Goal: Information Seeking & Learning: Find specific fact

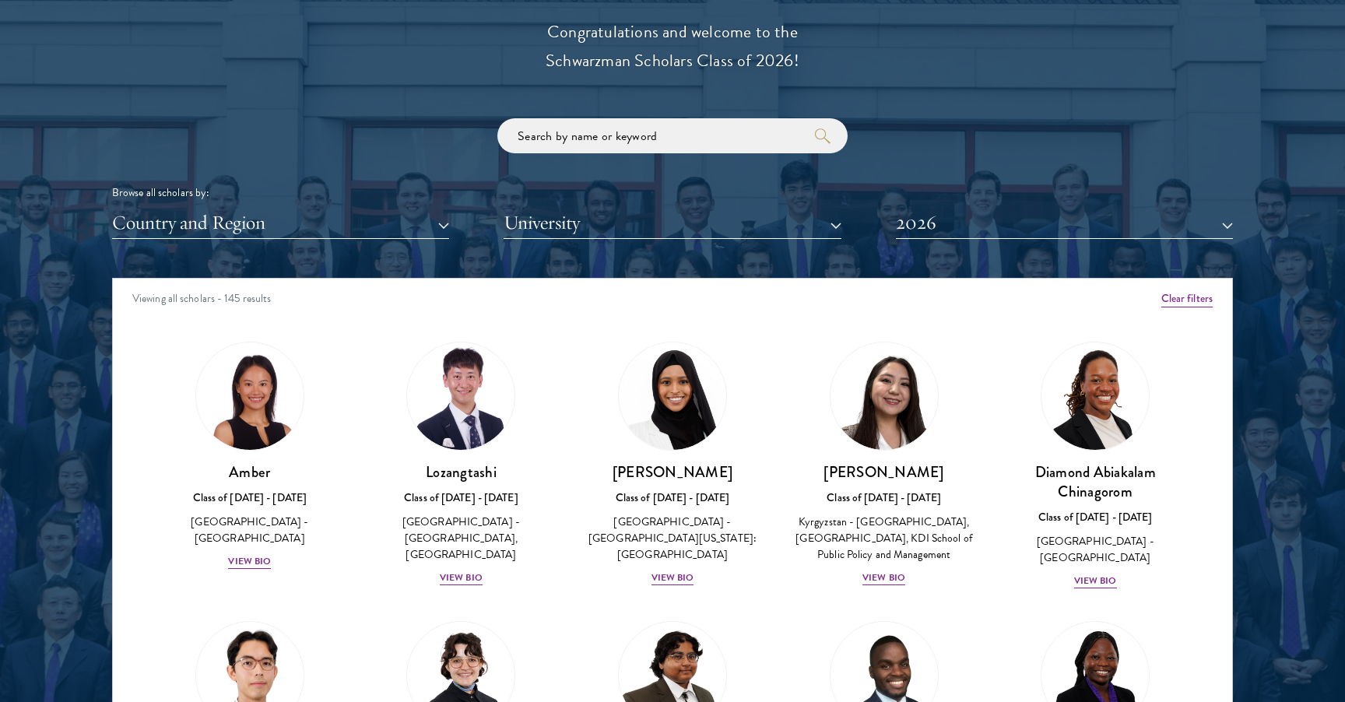
scroll to position [1789, 0]
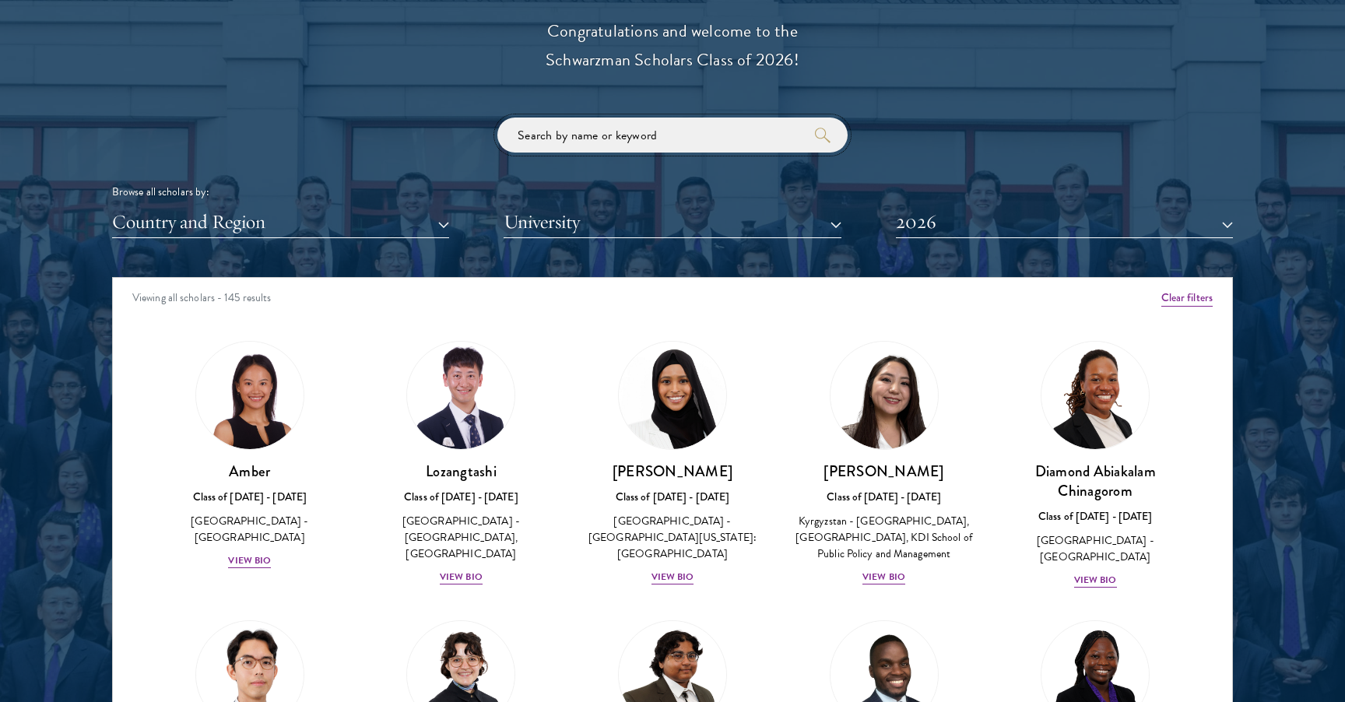
click at [540, 143] on input "search" at bounding box center [672, 135] width 350 height 35
click at [609, 128] on input "search" at bounding box center [672, 135] width 350 height 35
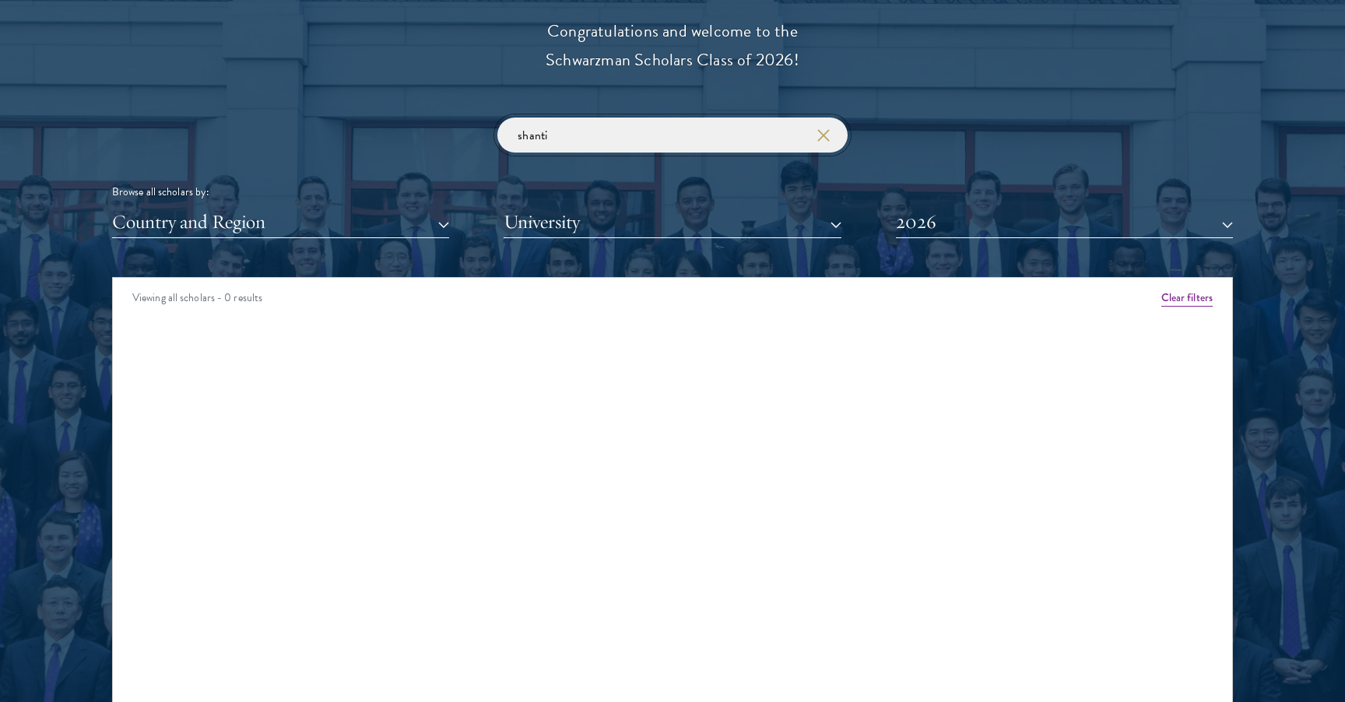
type input "shanti"
click at [995, 201] on div "shanti Browse all scholars by: Country and Region All Countries and Regions Afg…" at bounding box center [672, 178] width 1121 height 121
click at [985, 218] on button "2026" at bounding box center [1064, 222] width 337 height 32
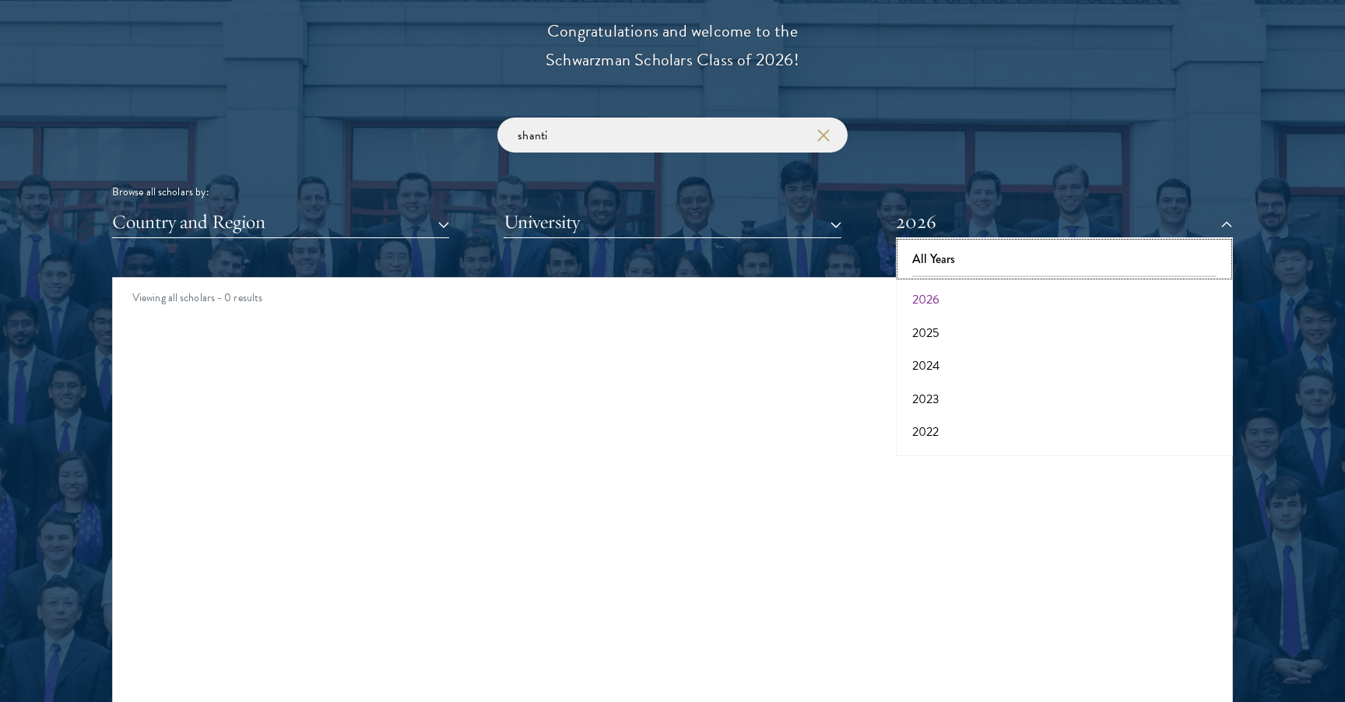
click at [952, 256] on button "All Years" at bounding box center [1065, 259] width 328 height 33
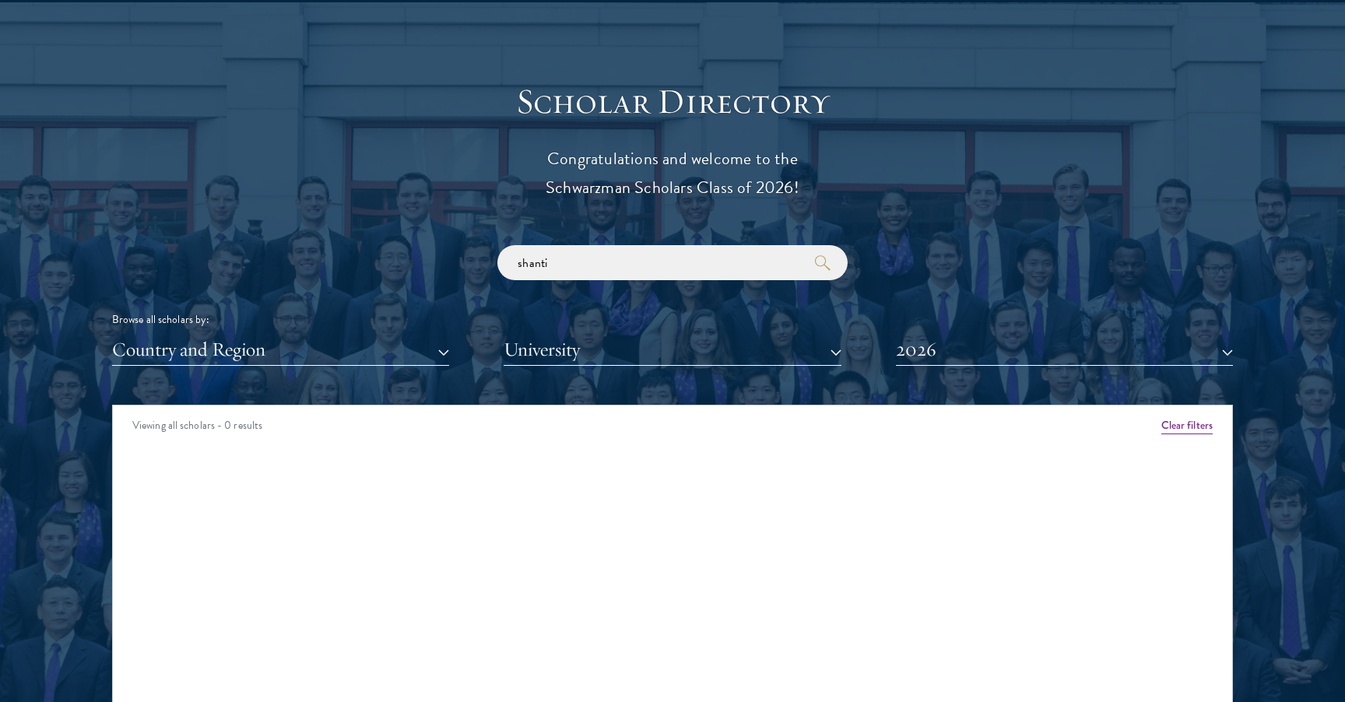
scroll to position [1828, 0]
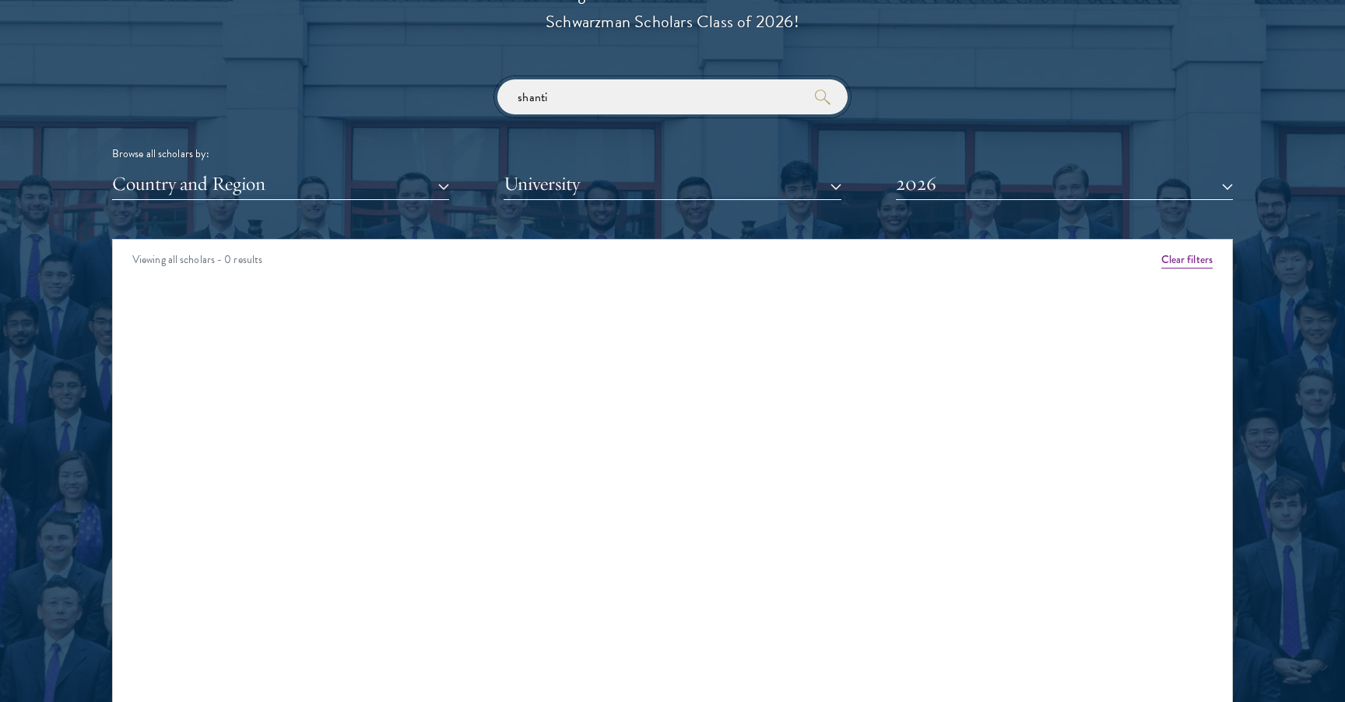
click at [625, 86] on input "shanti" at bounding box center [672, 96] width 350 height 35
type input "ruby"
click button "submit" at bounding box center [0, 0] width 0 height 0
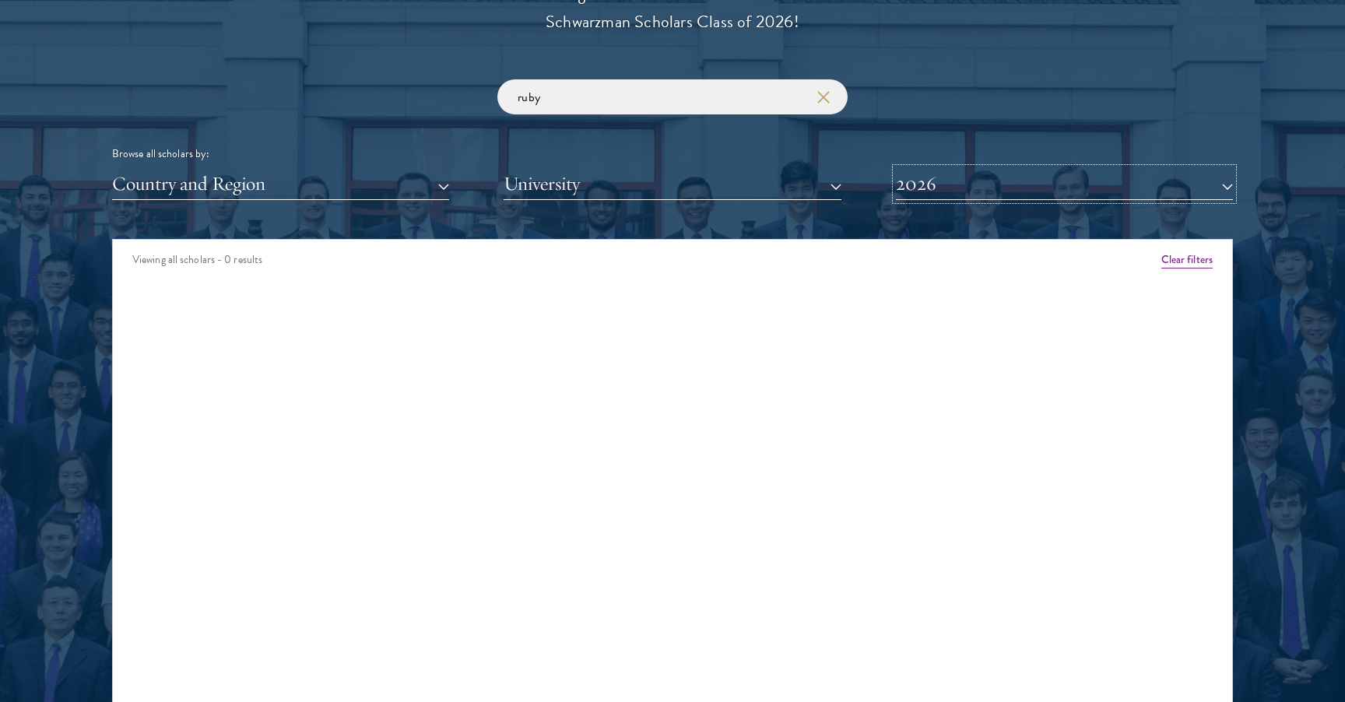
click at [1093, 194] on button "2026" at bounding box center [1064, 184] width 337 height 32
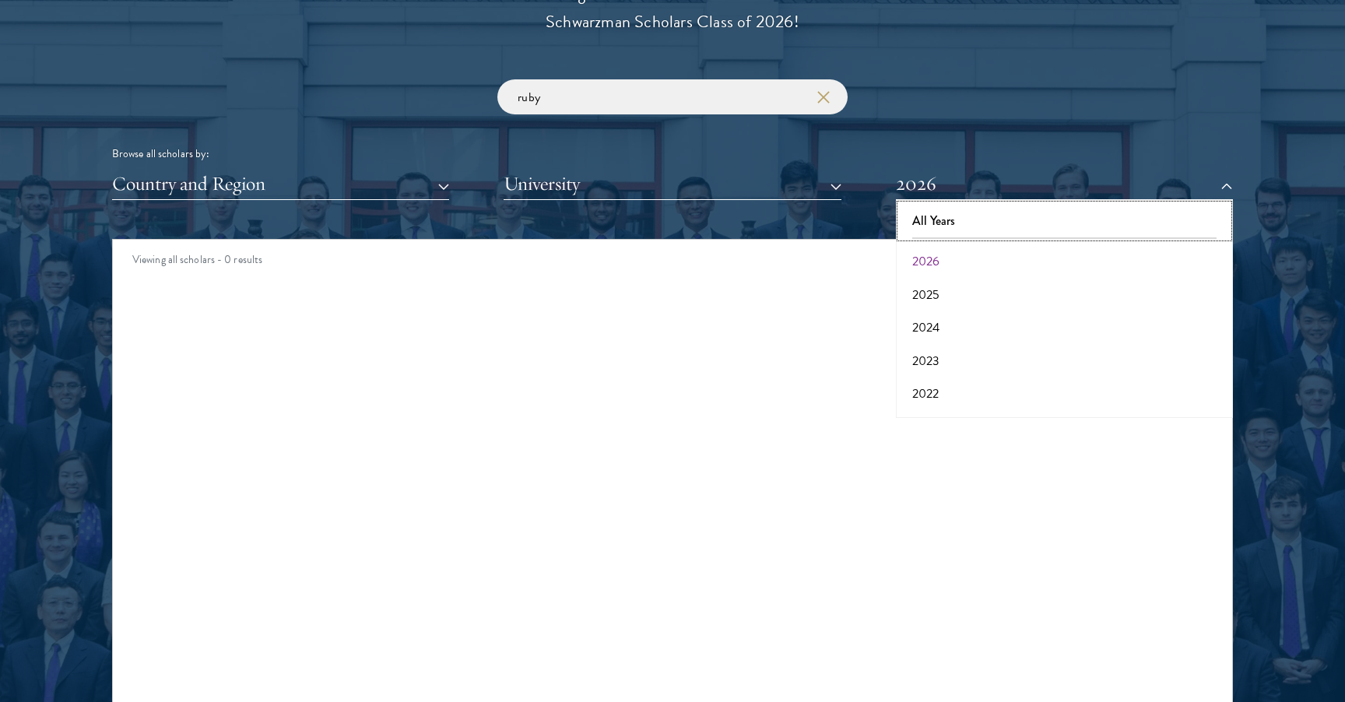
click at [995, 221] on button "All Years" at bounding box center [1065, 221] width 328 height 33
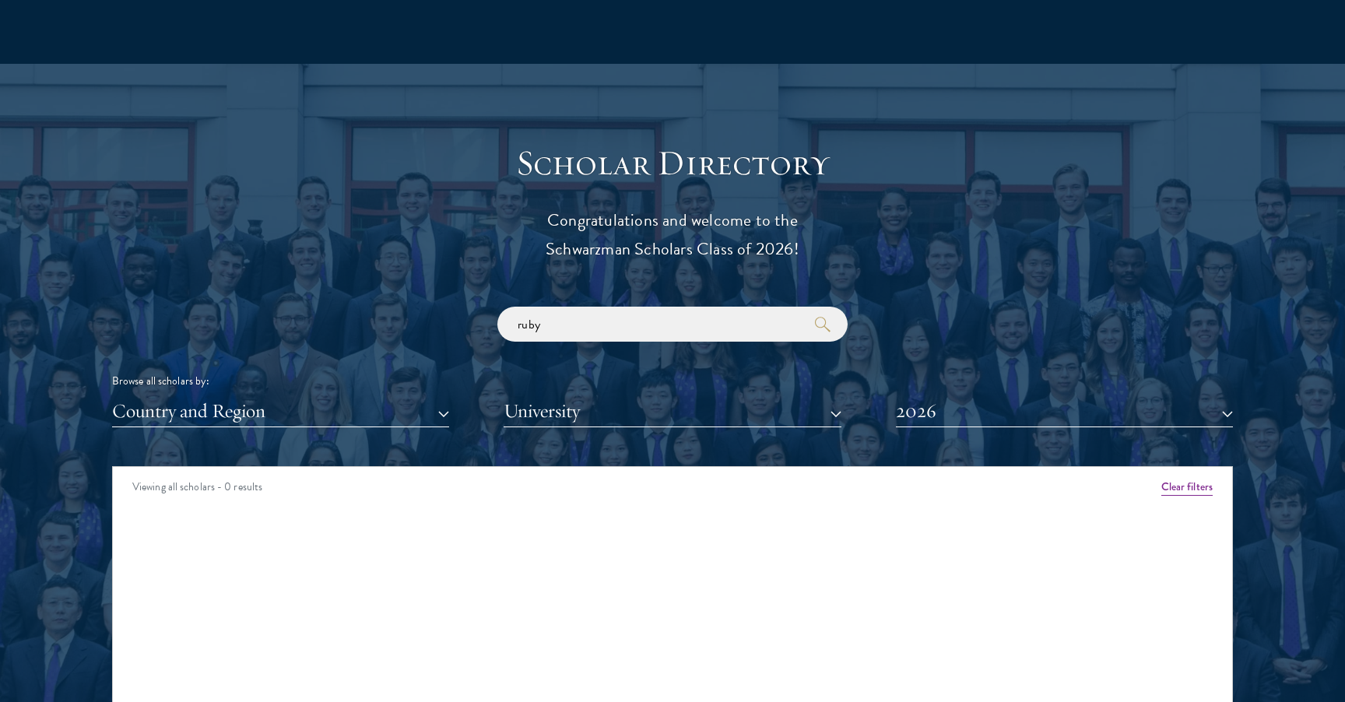
scroll to position [1606, 0]
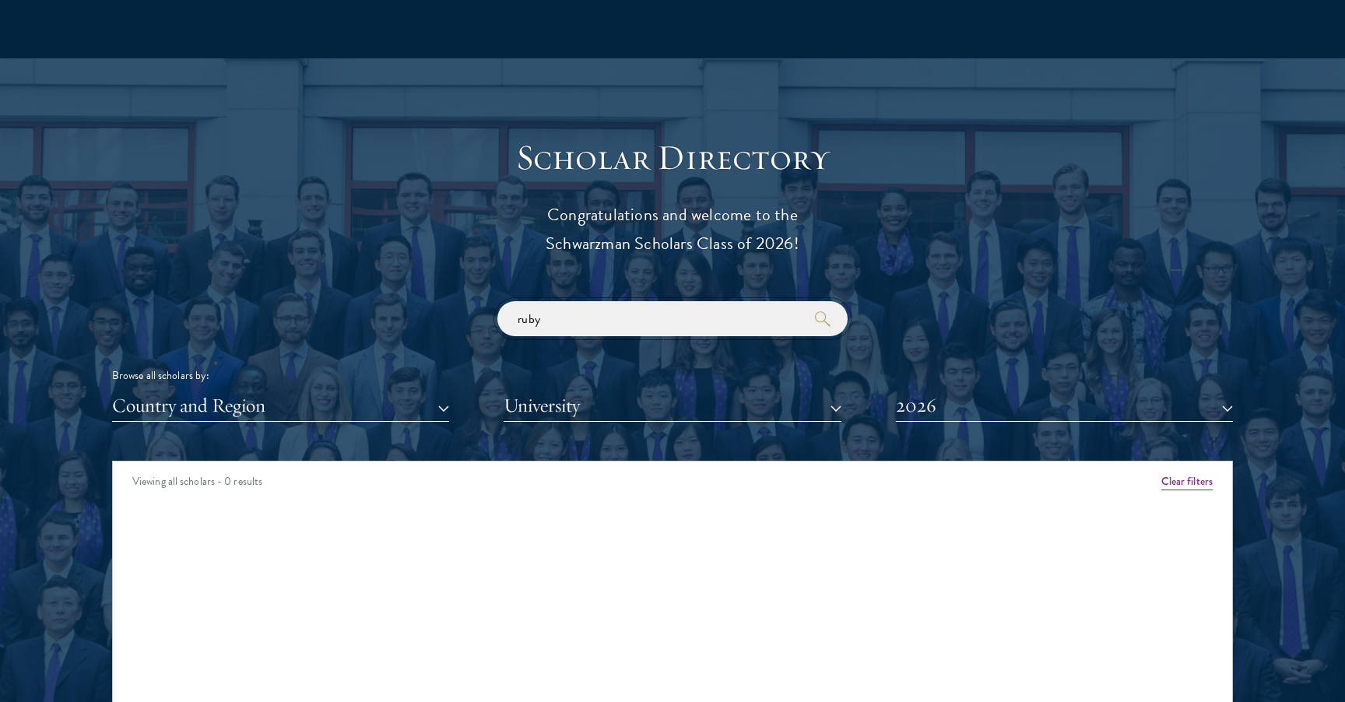
click at [592, 309] on input "ruby" at bounding box center [672, 318] width 350 height 35
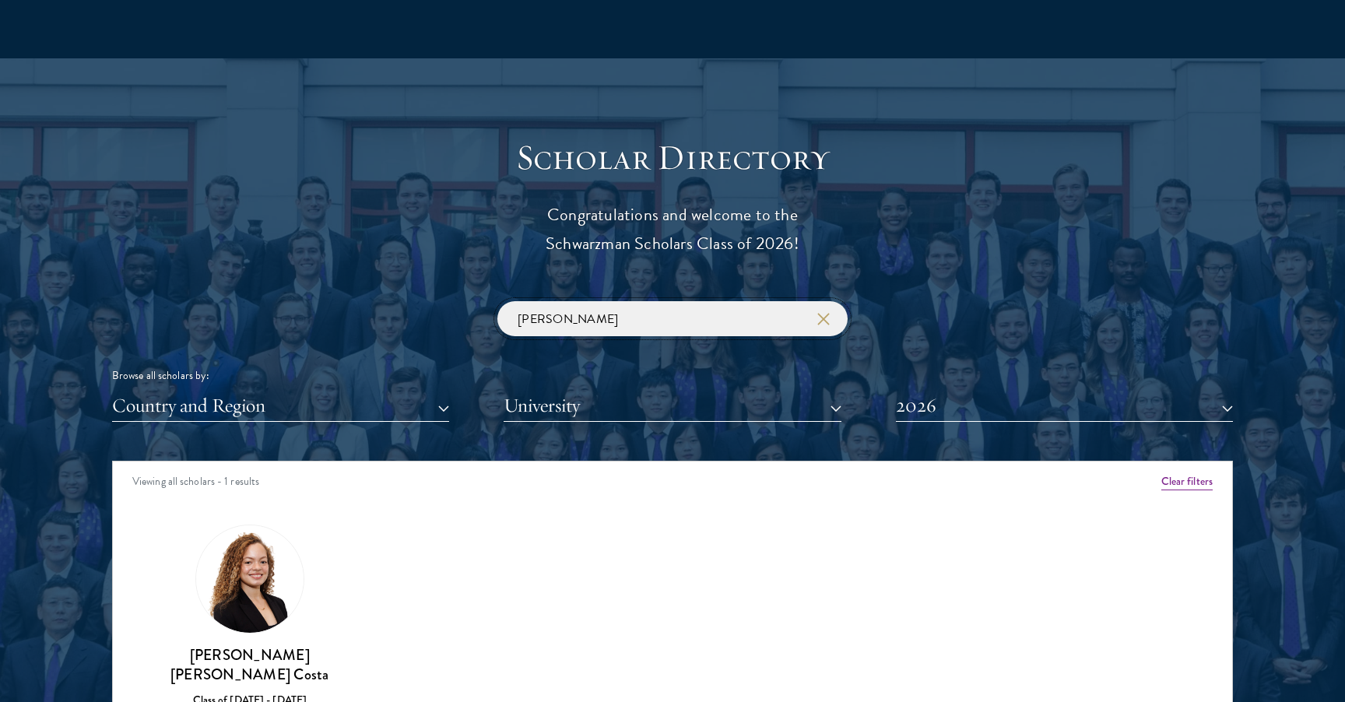
type input "ella"
click at [1009, 406] on button "2026" at bounding box center [1064, 406] width 337 height 32
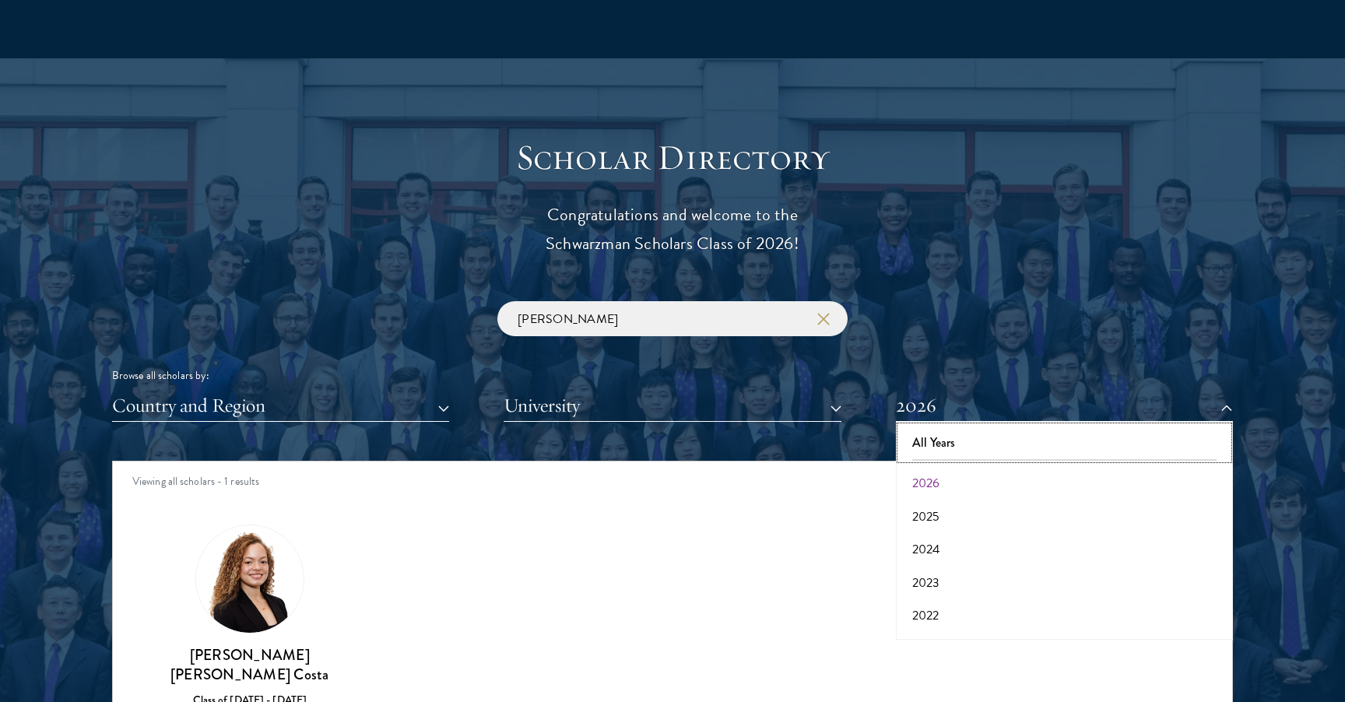
click at [980, 444] on button "All Years" at bounding box center [1065, 443] width 328 height 33
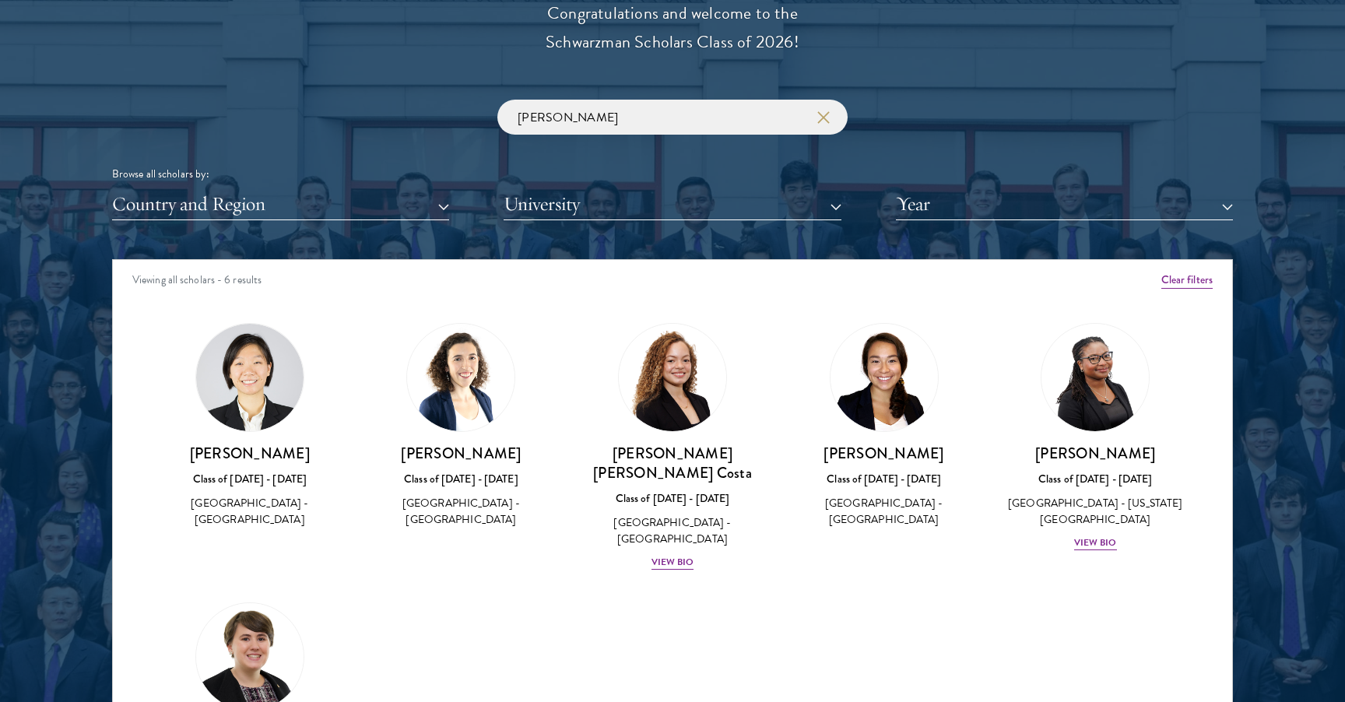
scroll to position [1809, 0]
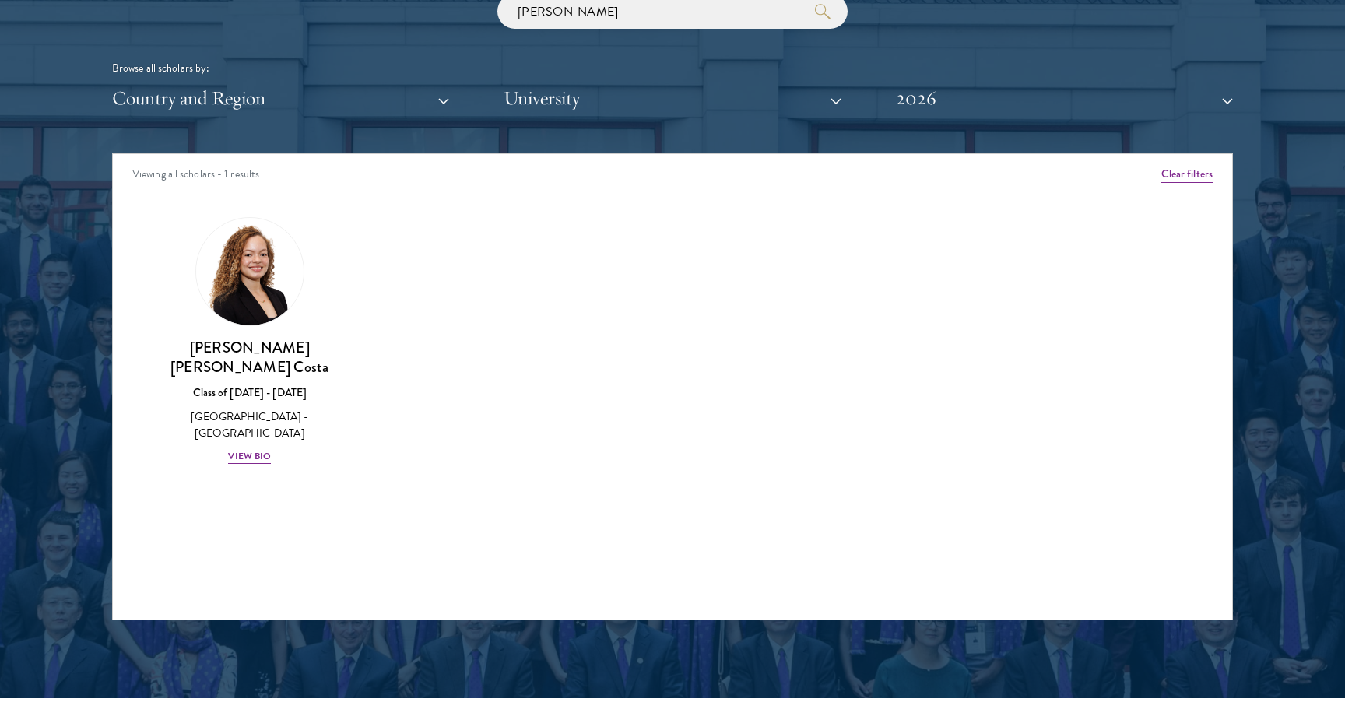
scroll to position [1868, 0]
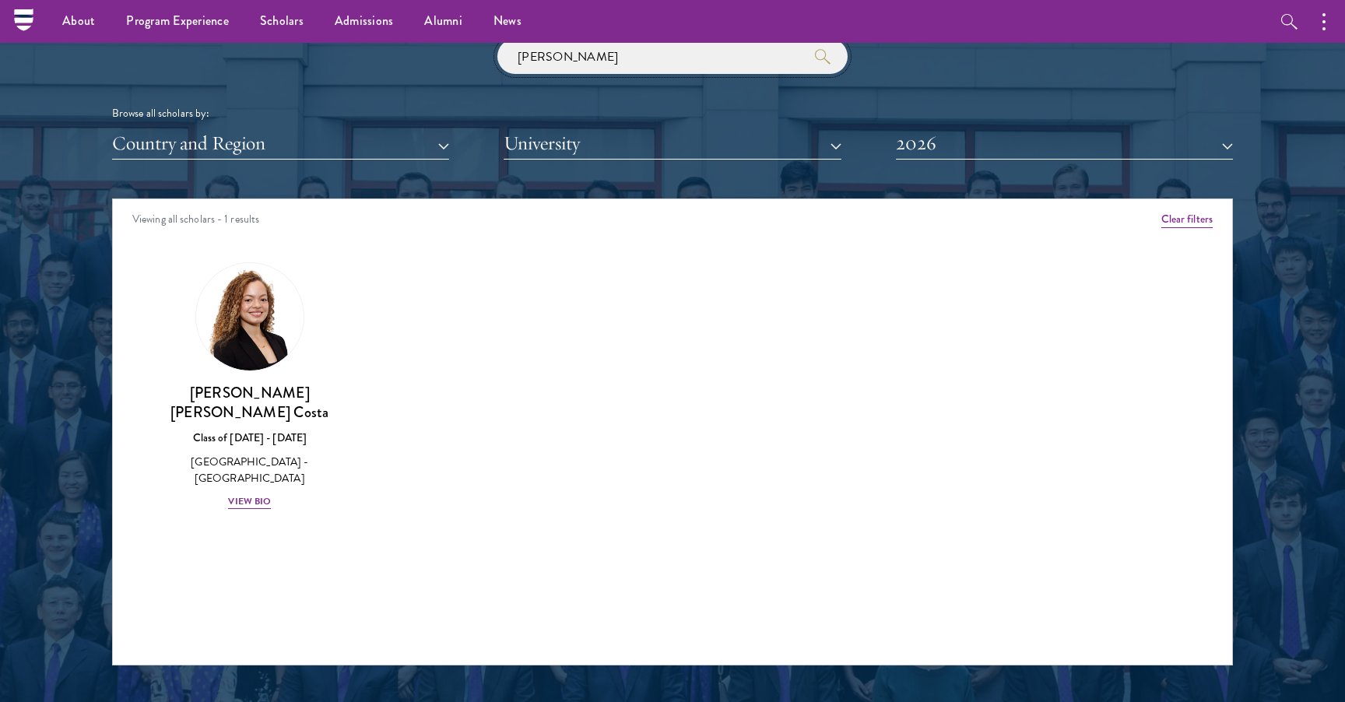
click at [593, 67] on input "ella" at bounding box center [672, 56] width 350 height 35
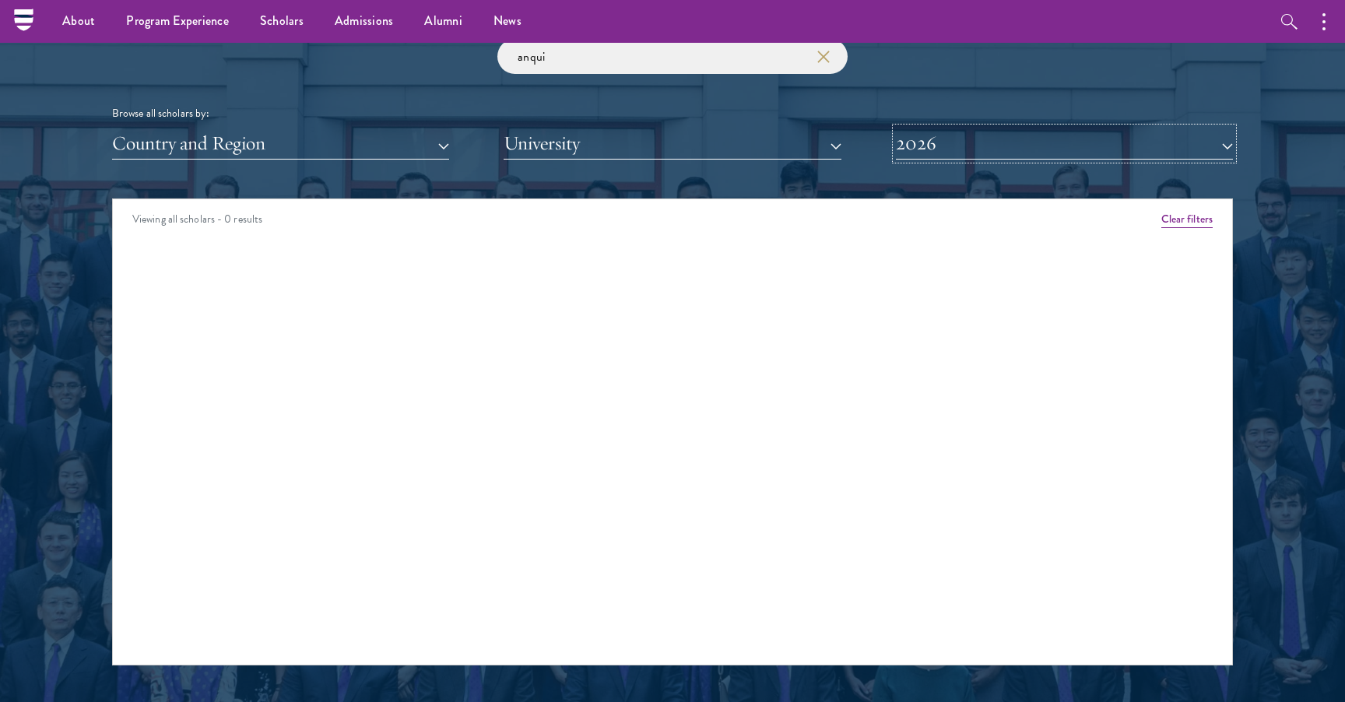
click at [960, 146] on button "2026" at bounding box center [1064, 144] width 337 height 32
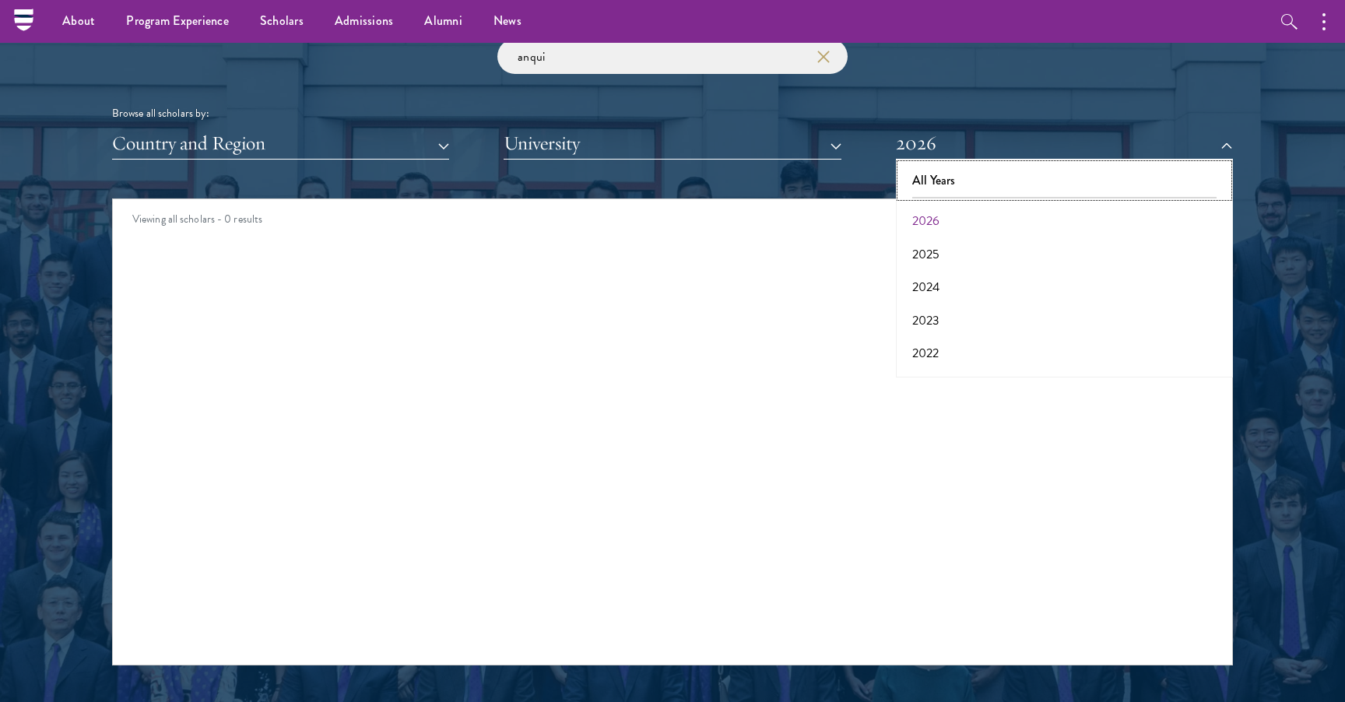
click at [958, 168] on button "All Years" at bounding box center [1065, 180] width 328 height 33
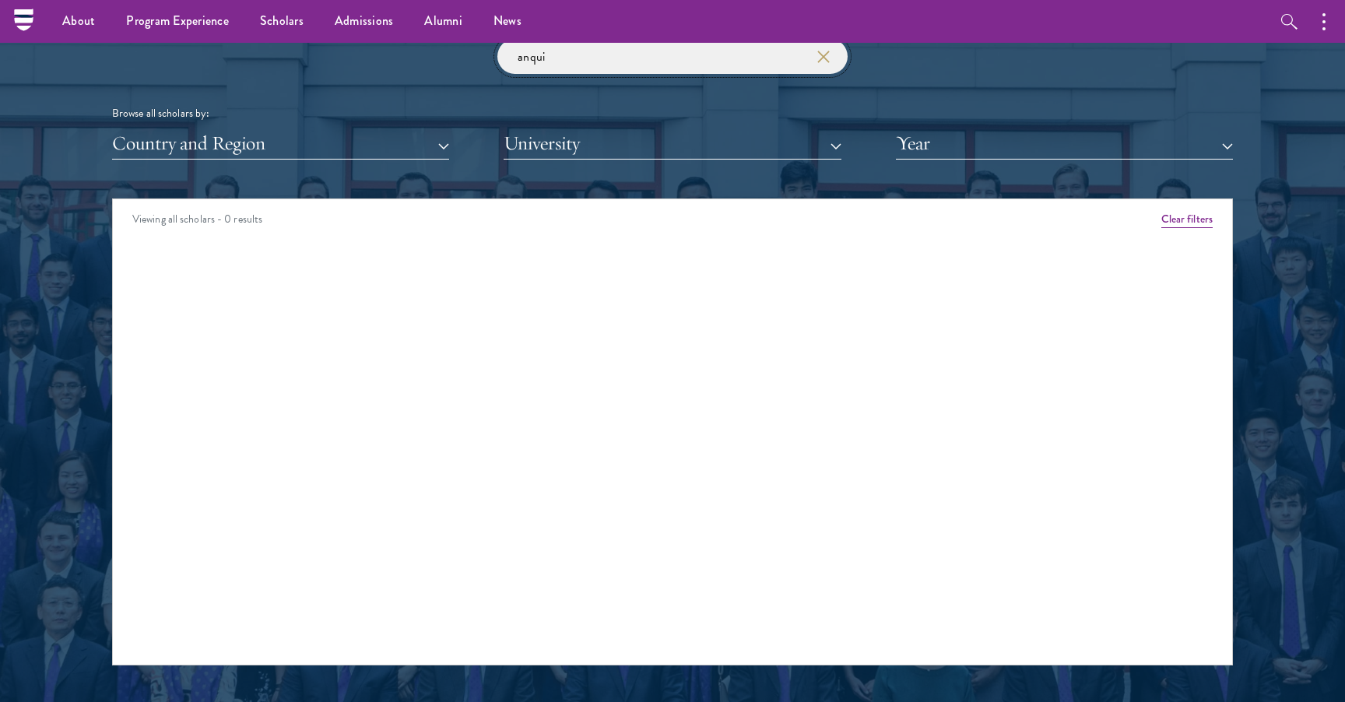
click at [651, 45] on input "anqui" at bounding box center [672, 56] width 350 height 35
click at [539, 53] on input "anqui" at bounding box center [672, 56] width 350 height 35
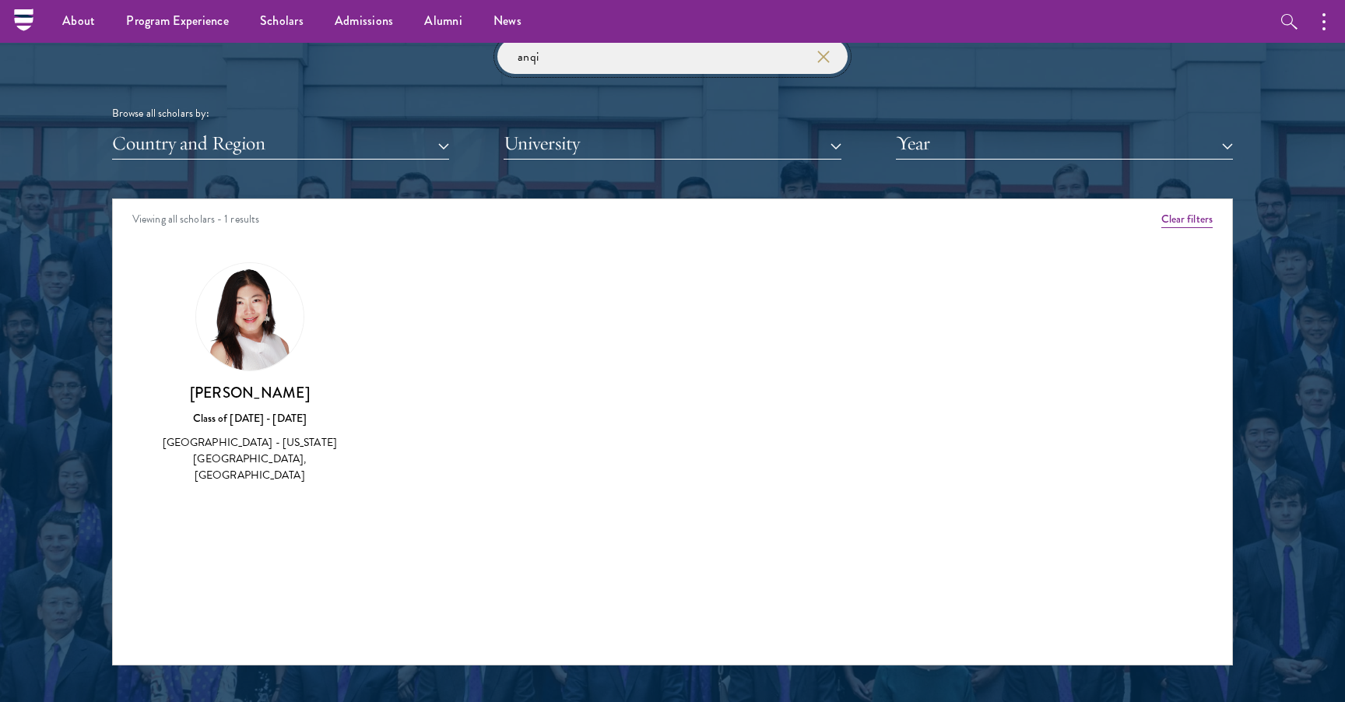
type input "anqi"
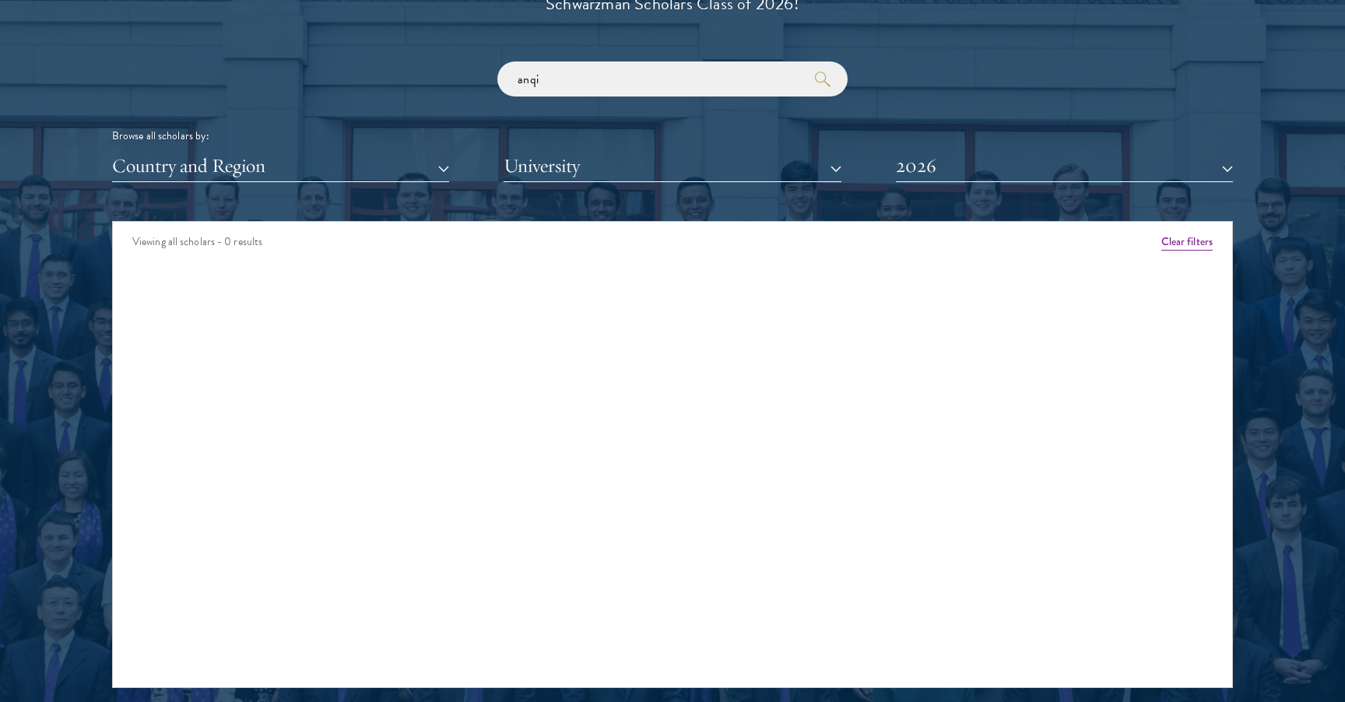
scroll to position [1894, 0]
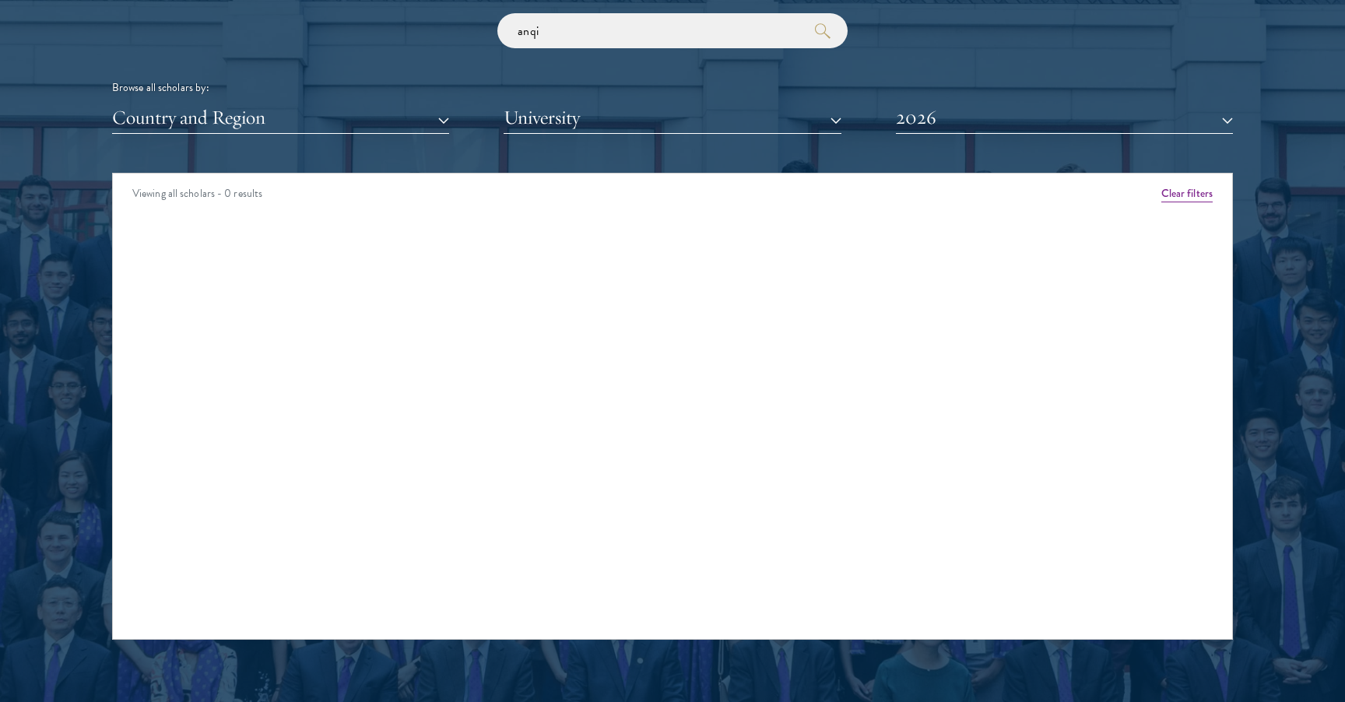
click at [690, 49] on div "anqi Browse all scholars by: Country and Region All Countries and Regions [GEOG…" at bounding box center [672, 73] width 1121 height 121
click at [690, 33] on input "anqi" at bounding box center [672, 30] width 350 height 35
click at [922, 107] on button "2026" at bounding box center [1064, 118] width 337 height 32
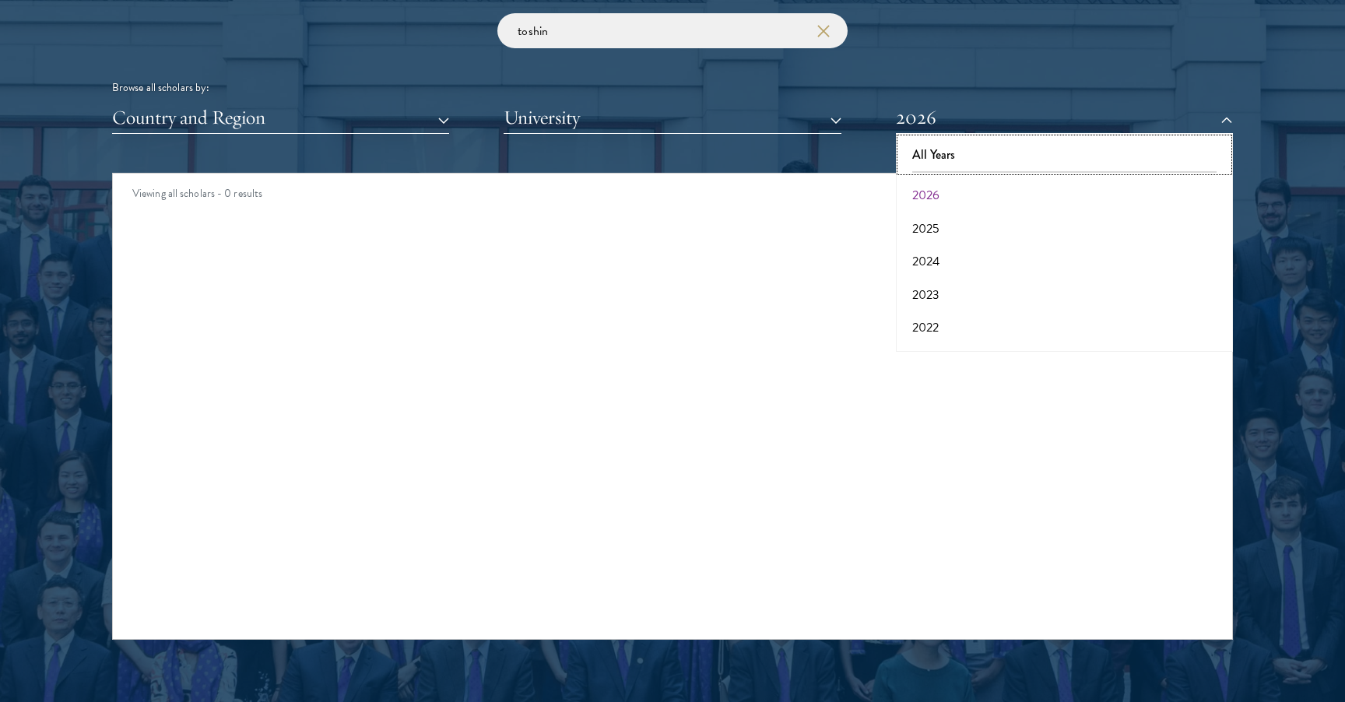
click at [934, 157] on button "All Years" at bounding box center [1065, 155] width 328 height 33
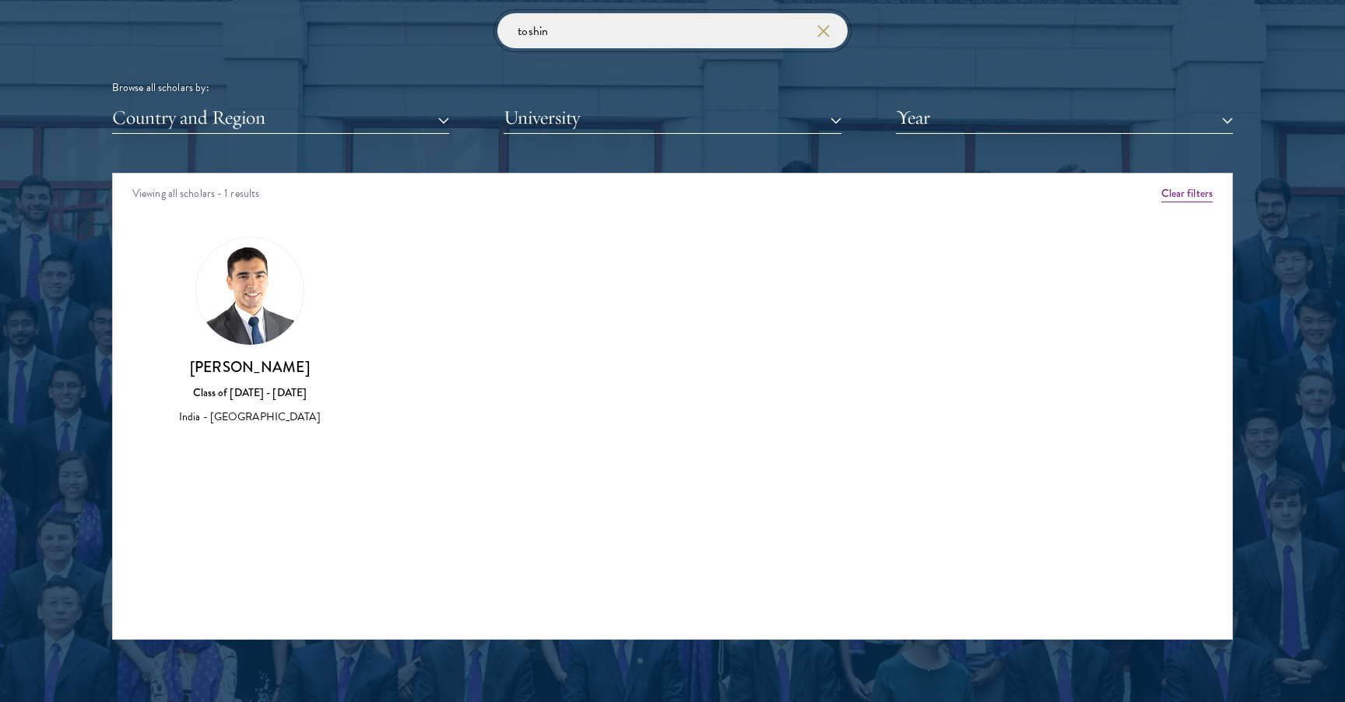
click at [690, 37] on input "toshin" at bounding box center [672, 30] width 350 height 35
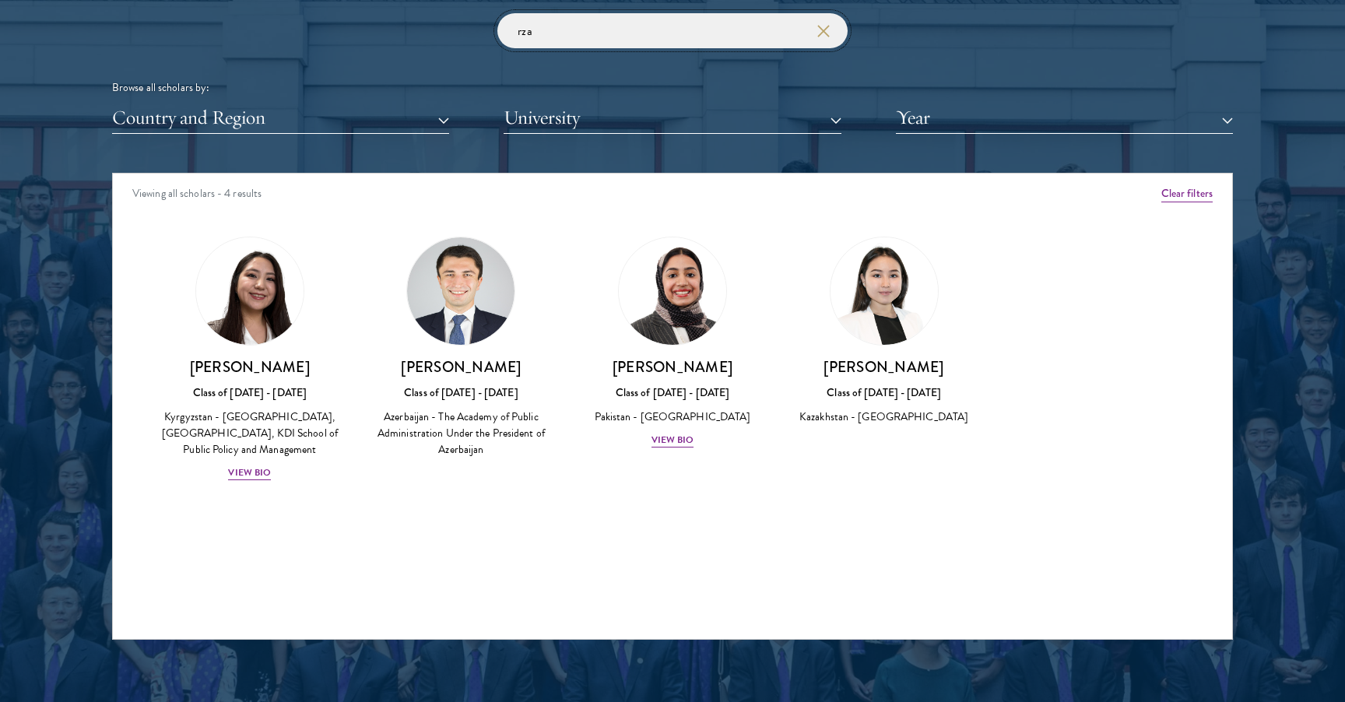
click at [578, 30] on input "rza" at bounding box center [672, 30] width 350 height 35
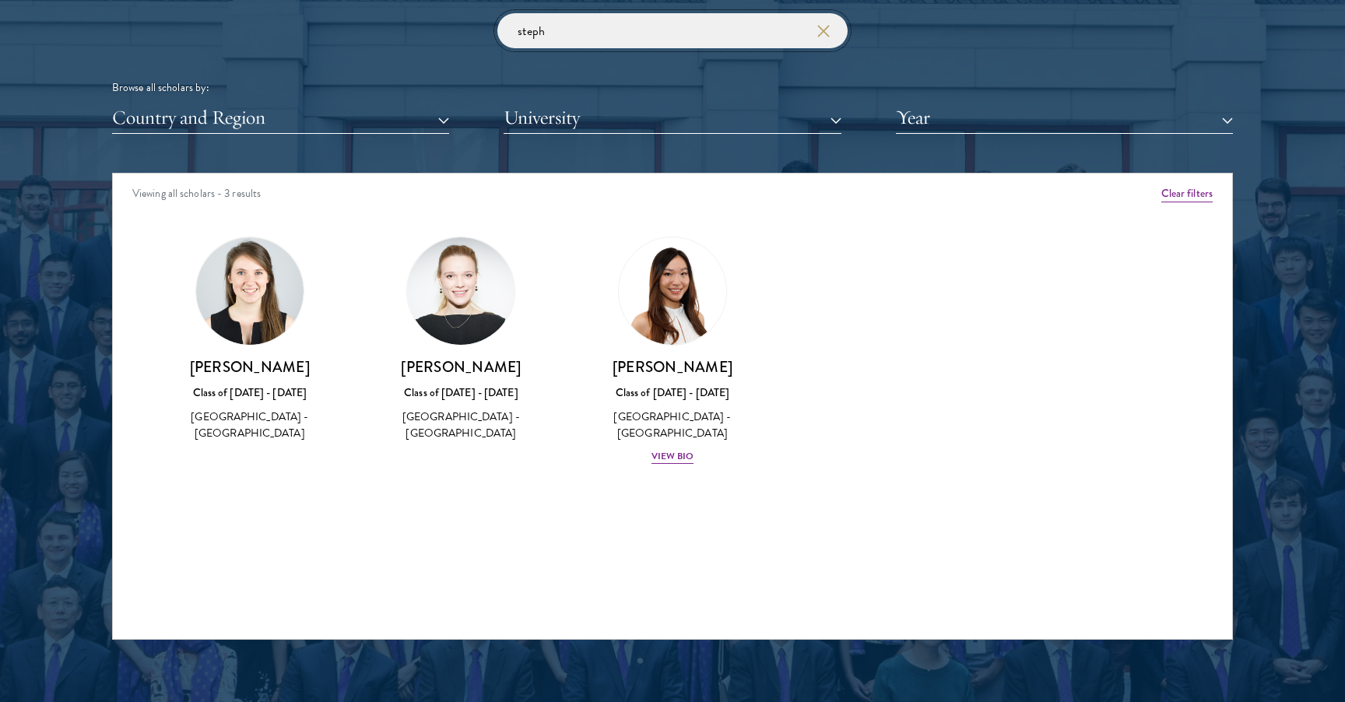
click at [606, 26] on input "steph" at bounding box center [672, 30] width 350 height 35
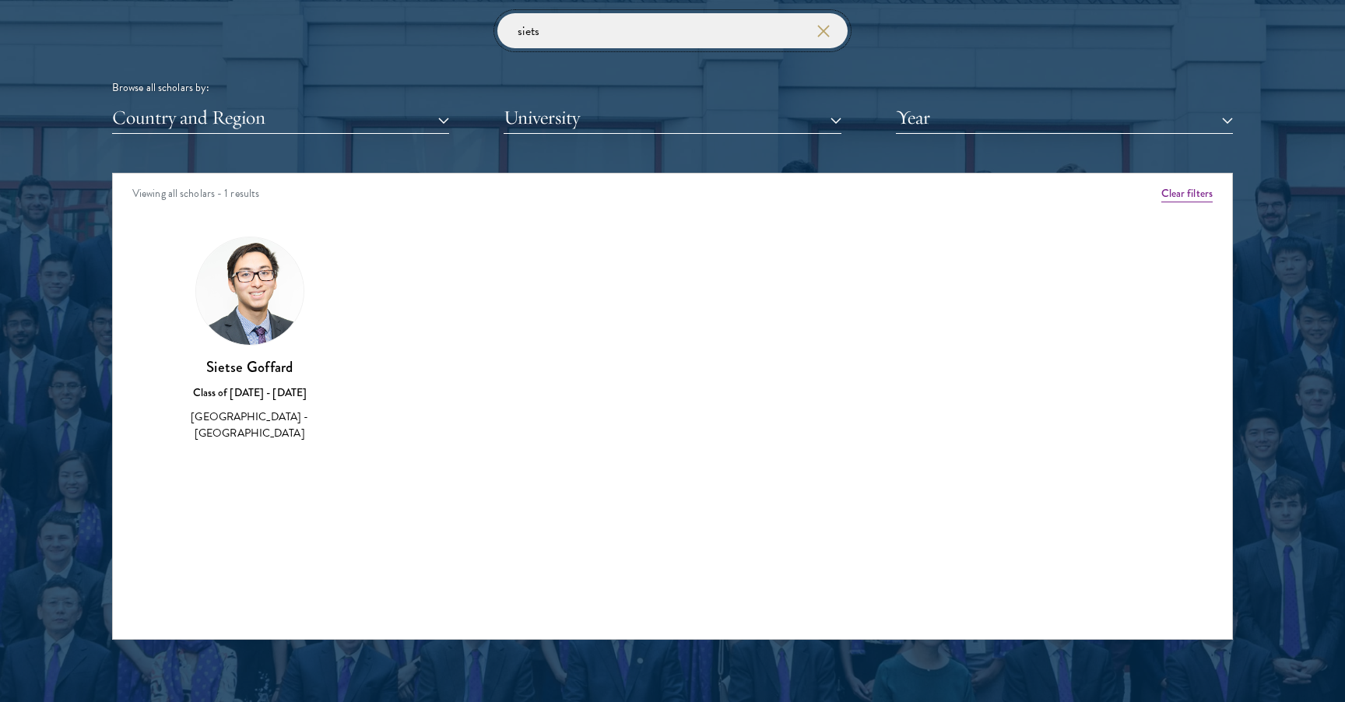
type input "siets"
